Goal: Book appointment/travel/reservation

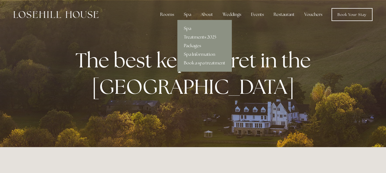
click at [185, 16] on div "Spa" at bounding box center [188, 14] width 16 height 11
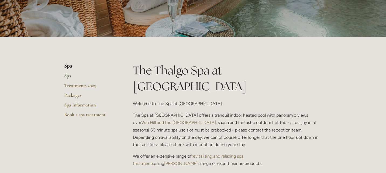
scroll to position [67, 0]
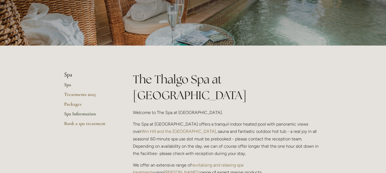
click at [67, 116] on link "Spa Information" at bounding box center [90, 116] width 52 height 10
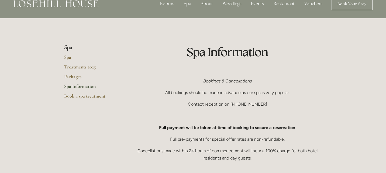
scroll to position [9, 0]
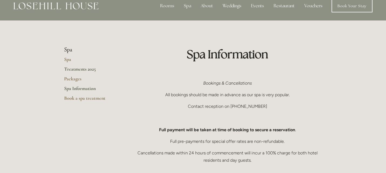
click at [71, 70] on link "Treatments 2025" at bounding box center [90, 71] width 52 height 10
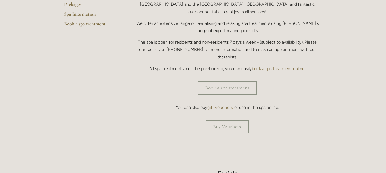
scroll to position [167, 0]
click at [209, 81] on link "Book a spa treatment" at bounding box center [227, 87] width 59 height 13
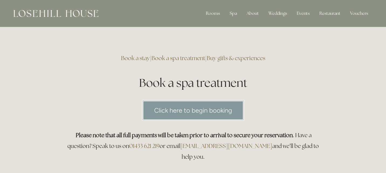
click at [189, 113] on link "Click here to begin booking" at bounding box center [193, 110] width 102 height 21
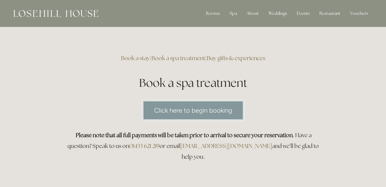
click at [78, 8] on div at bounding box center [55, 13] width 85 height 11
click at [69, 19] on div "Rooms Rooms Your Stay Book a stay Offers Spa About" at bounding box center [193, 13] width 376 height 27
click at [67, 15] on img at bounding box center [55, 13] width 85 height 7
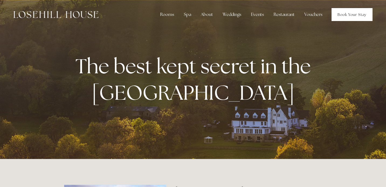
click at [362, 12] on link "Book Your Stay" at bounding box center [352, 14] width 41 height 13
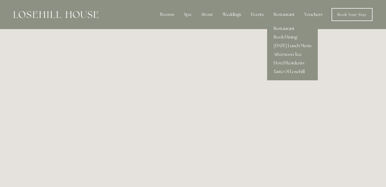
click at [280, 28] on link "Restaurant" at bounding box center [292, 28] width 51 height 9
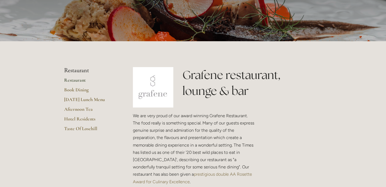
scroll to position [87, 0]
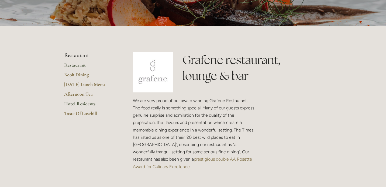
click at [74, 101] on link "Hotel Residents" at bounding box center [90, 106] width 52 height 10
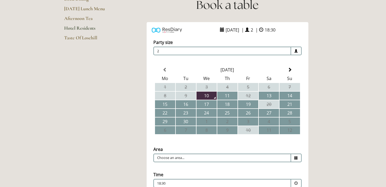
scroll to position [7, 0]
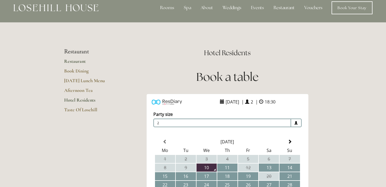
click at [78, 63] on link "Restaurant" at bounding box center [90, 63] width 52 height 10
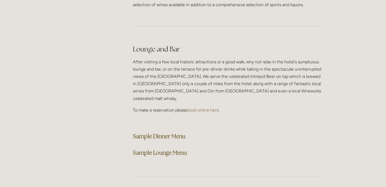
scroll to position [1325, 0]
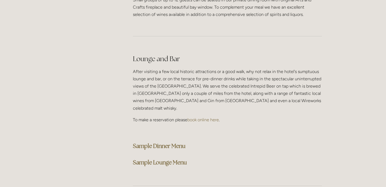
click at [164, 142] on strong "Sample Dinner Menu" at bounding box center [159, 145] width 53 height 7
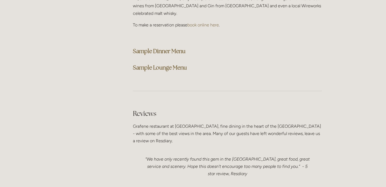
scroll to position [1497, 0]
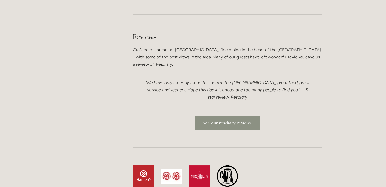
click at [217, 117] on link "See our resdiary reviews" at bounding box center [227, 123] width 64 height 13
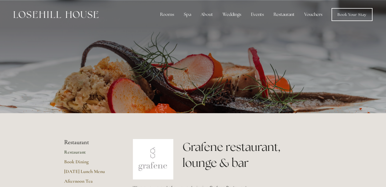
scroll to position [1497, 0]
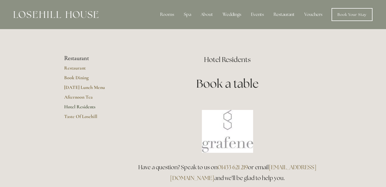
scroll to position [7, 0]
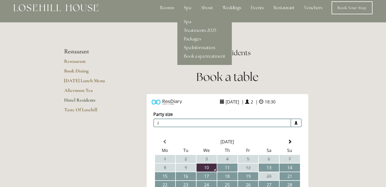
click at [190, 41] on link "Packages" at bounding box center [205, 39] width 54 height 9
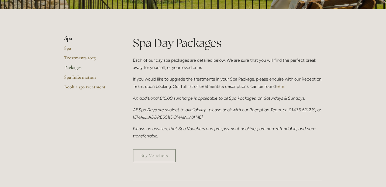
scroll to position [103, 0]
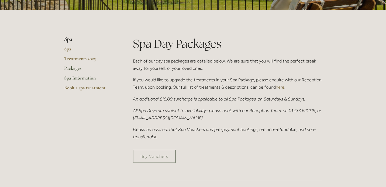
click at [69, 80] on link "Spa Information" at bounding box center [90, 80] width 52 height 10
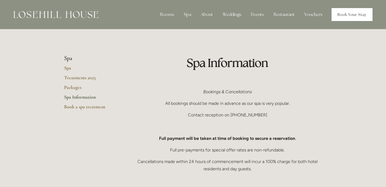
click at [340, 8] on link "Book Your Stay" at bounding box center [352, 14] width 41 height 13
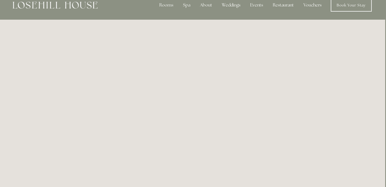
scroll to position [0, 1]
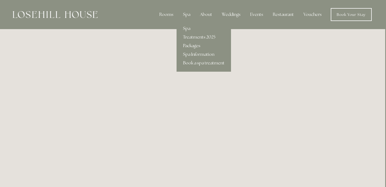
click at [188, 46] on link "Packages" at bounding box center [204, 46] width 54 height 9
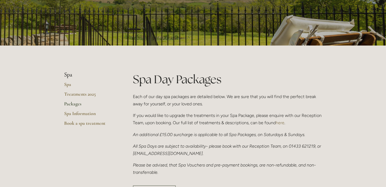
scroll to position [68, 0]
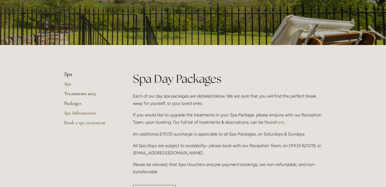
click at [77, 95] on link "Treatments 2025" at bounding box center [90, 96] width 52 height 10
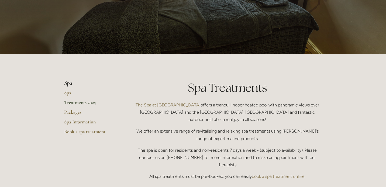
scroll to position [134, 0]
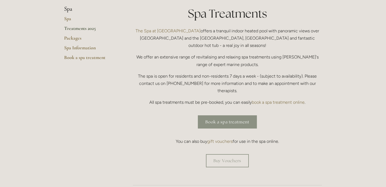
click at [240, 115] on link "Book a spa treatment" at bounding box center [227, 121] width 59 height 13
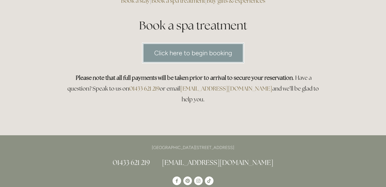
scroll to position [56, 0]
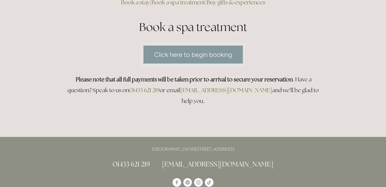
click at [210, 52] on link "Click here to begin booking" at bounding box center [193, 54] width 102 height 21
